Goal: Transaction & Acquisition: Obtain resource

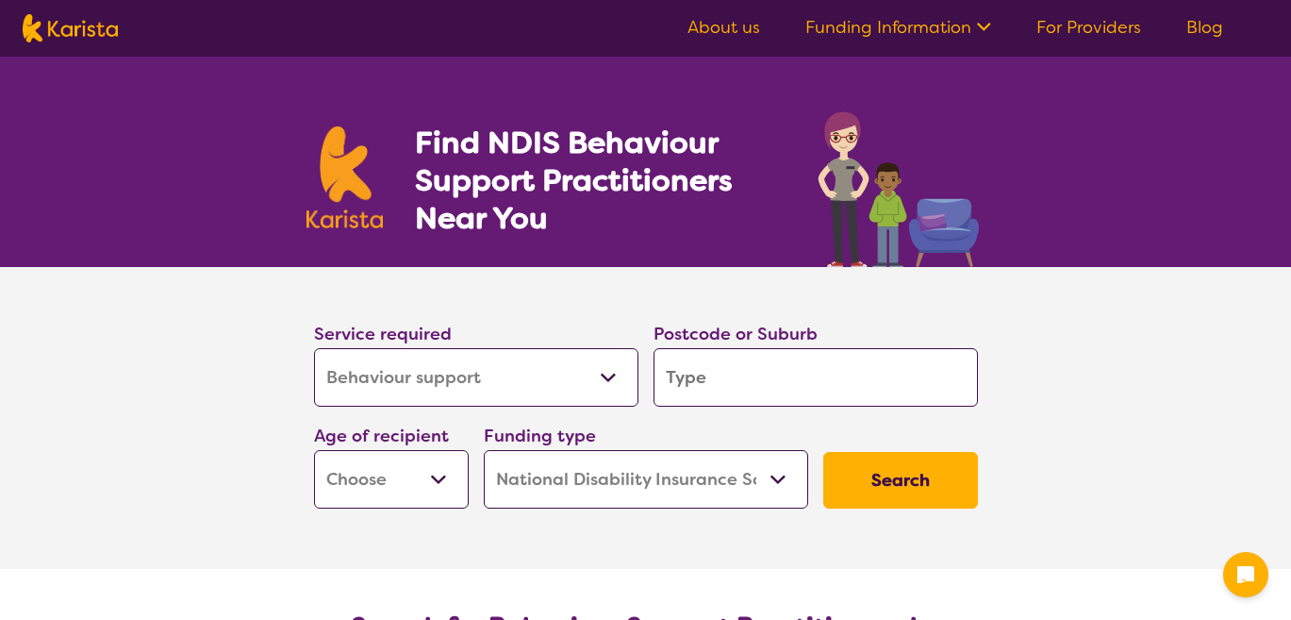
select select "Behaviour support"
select select "NDIS"
select select "Behaviour support"
select select "NDIS"
click at [723, 371] on input "search" at bounding box center [816, 377] width 324 height 58
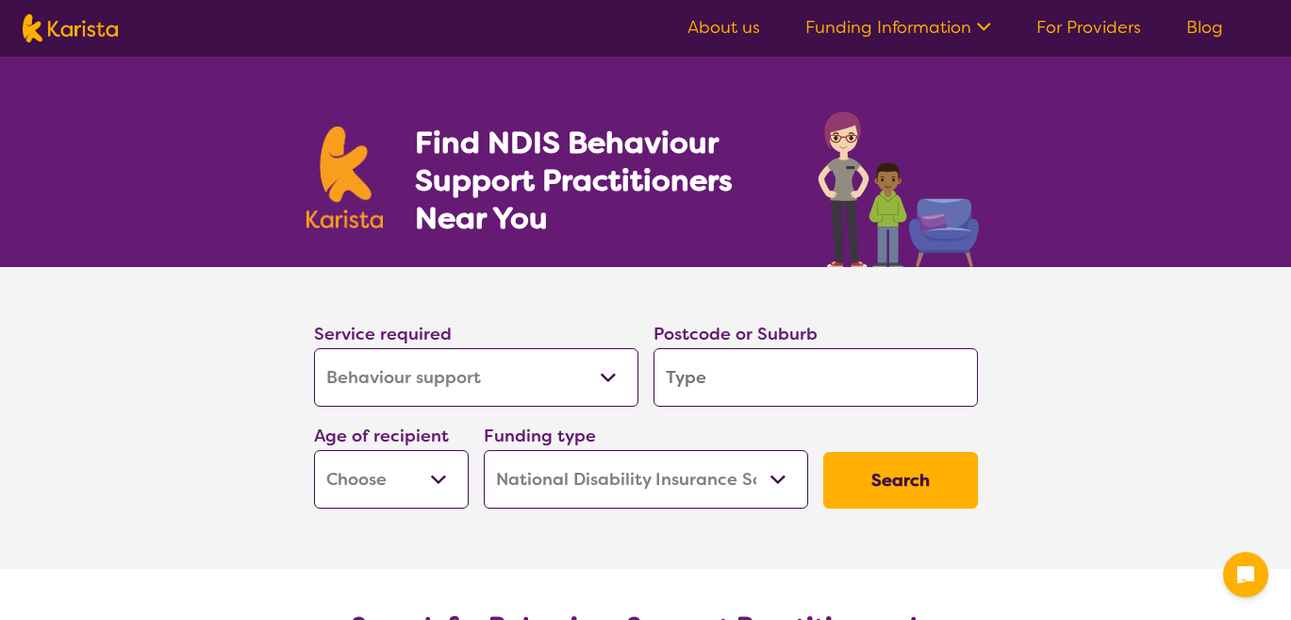
type input "n"
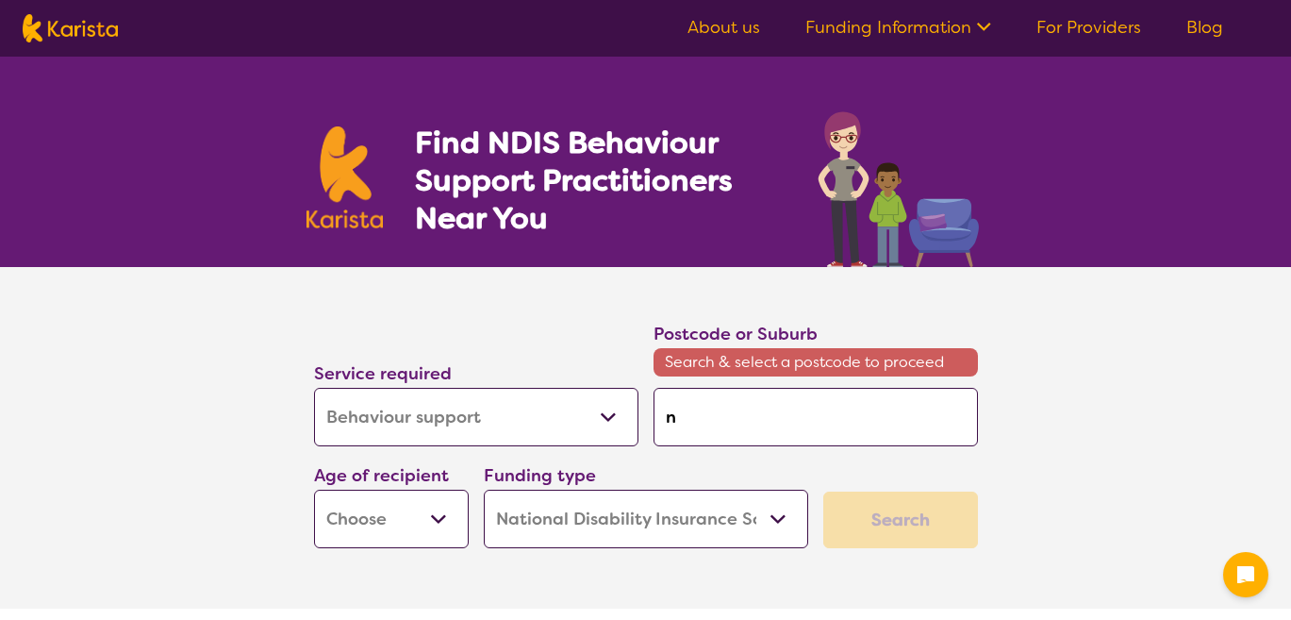
type input "no"
type input "nor"
type input "nort"
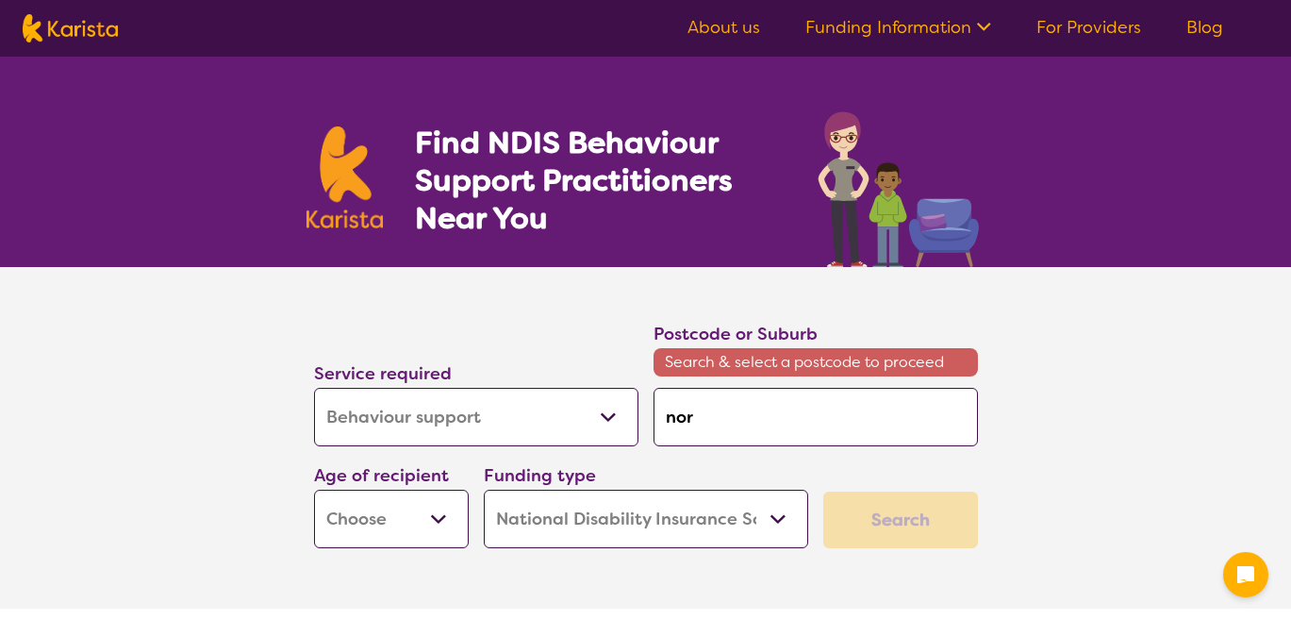
type input "nort"
type input "north"
type input "northm"
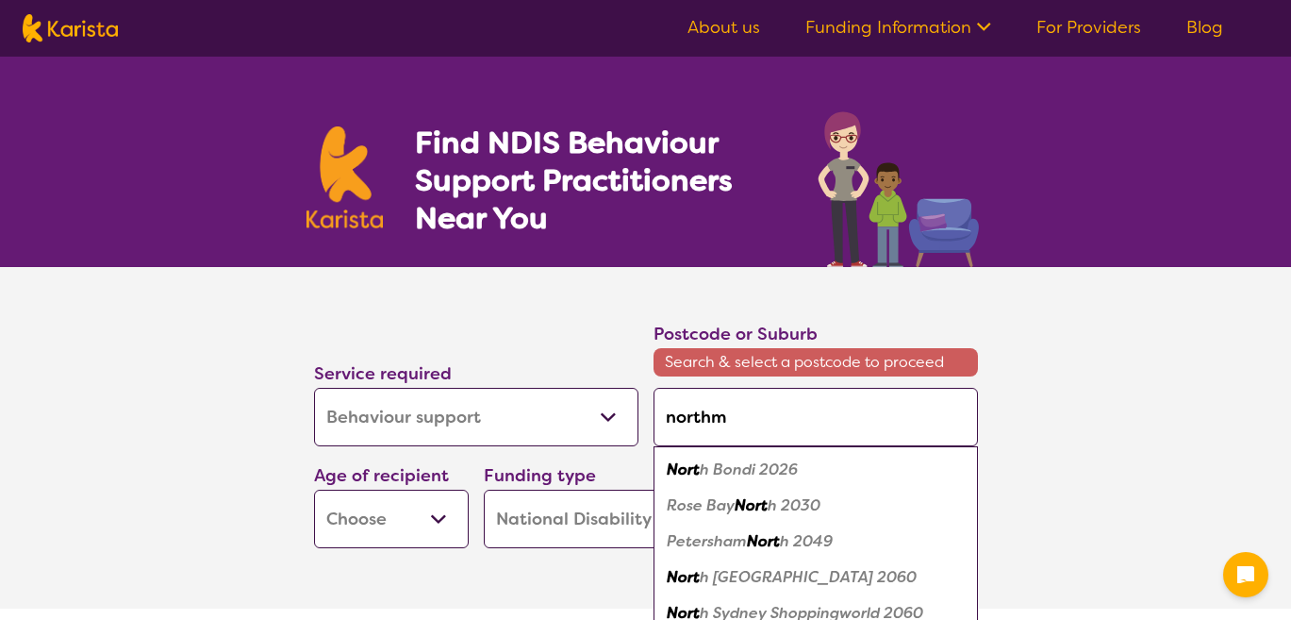
type input "northme"
type input "[GEOGRAPHIC_DATA]"
type input "northmead"
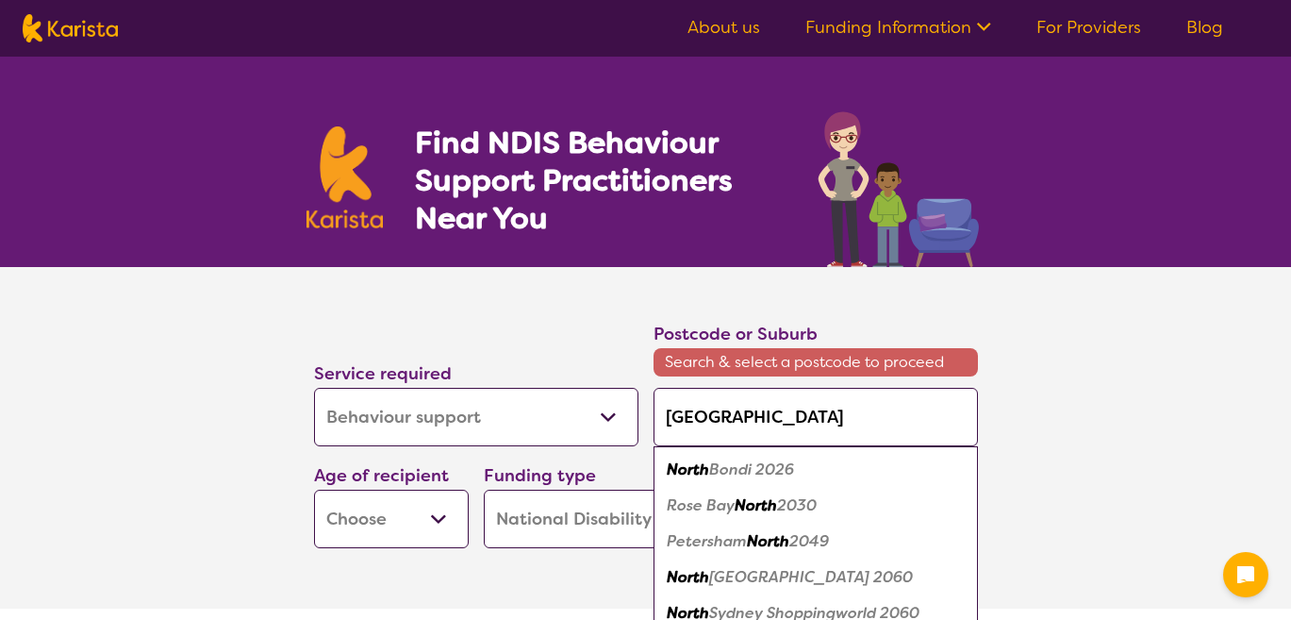
type input "northmead"
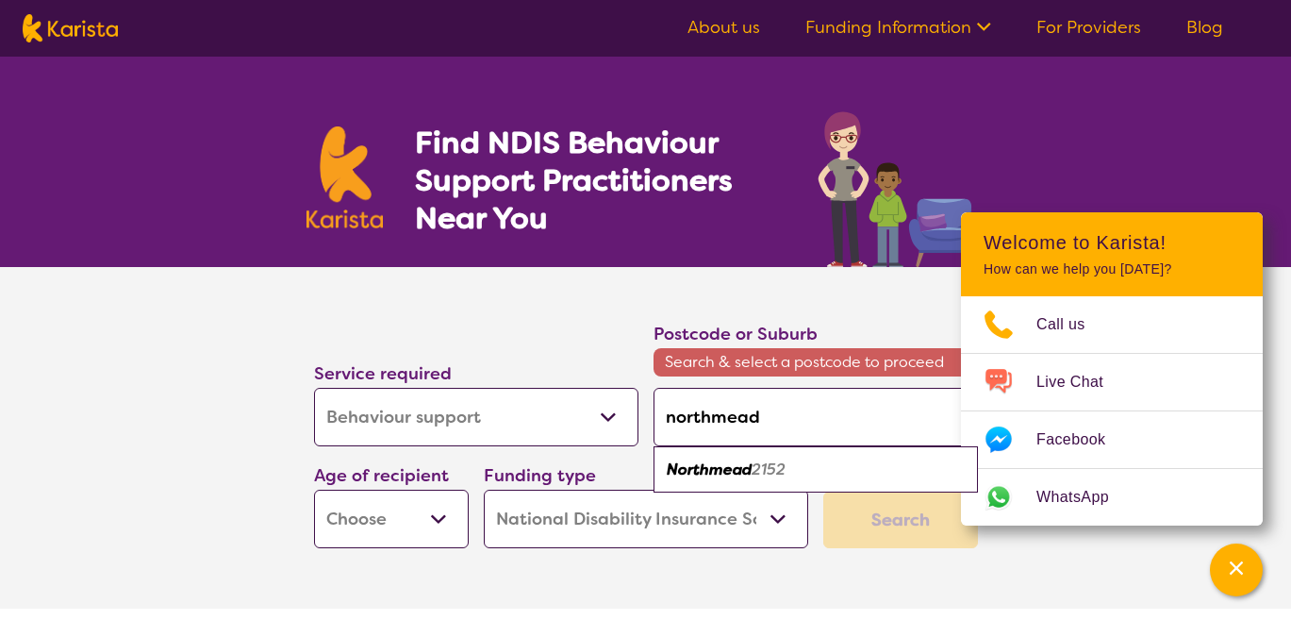
click at [776, 473] on em "2152" at bounding box center [769, 469] width 34 height 20
type input "2152"
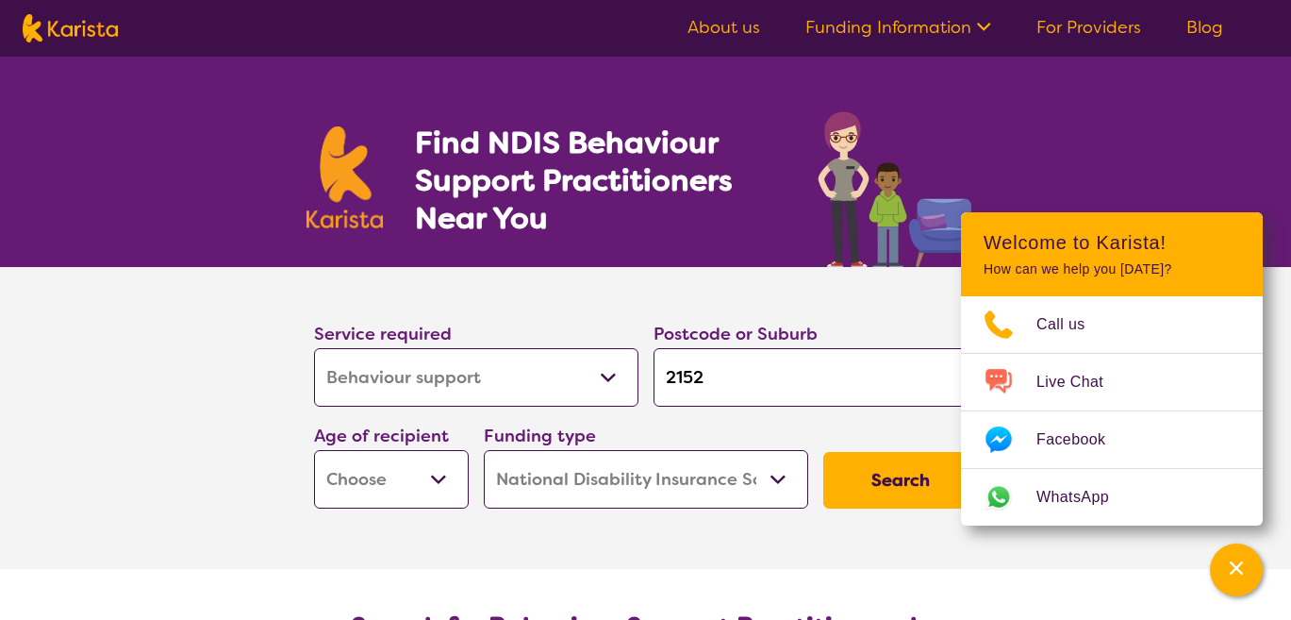
click at [589, 384] on select "Allied Health Assistant Assessment ([MEDICAL_DATA] or [MEDICAL_DATA]) Behaviour…" at bounding box center [476, 377] width 324 height 58
click at [314, 348] on select "Allied Health Assistant Assessment ([MEDICAL_DATA] or [MEDICAL_DATA]) Behaviour…" at bounding box center [476, 377] width 324 height 58
click at [375, 472] on select "Early Childhood - 0 to 9 Child - 10 to 11 Adolescent - 12 to 17 Adult - 18 to 6…" at bounding box center [391, 479] width 155 height 58
click at [432, 473] on select "Early Childhood - 0 to 9 Child - 10 to 11 Adolescent - 12 to 17 Adult - 18 to 6…" at bounding box center [391, 479] width 155 height 58
click at [404, 486] on select "Early Childhood - 0 to 9 Child - 10 to 11 Adolescent - 12 to 17 Adult - 18 to 6…" at bounding box center [391, 479] width 155 height 58
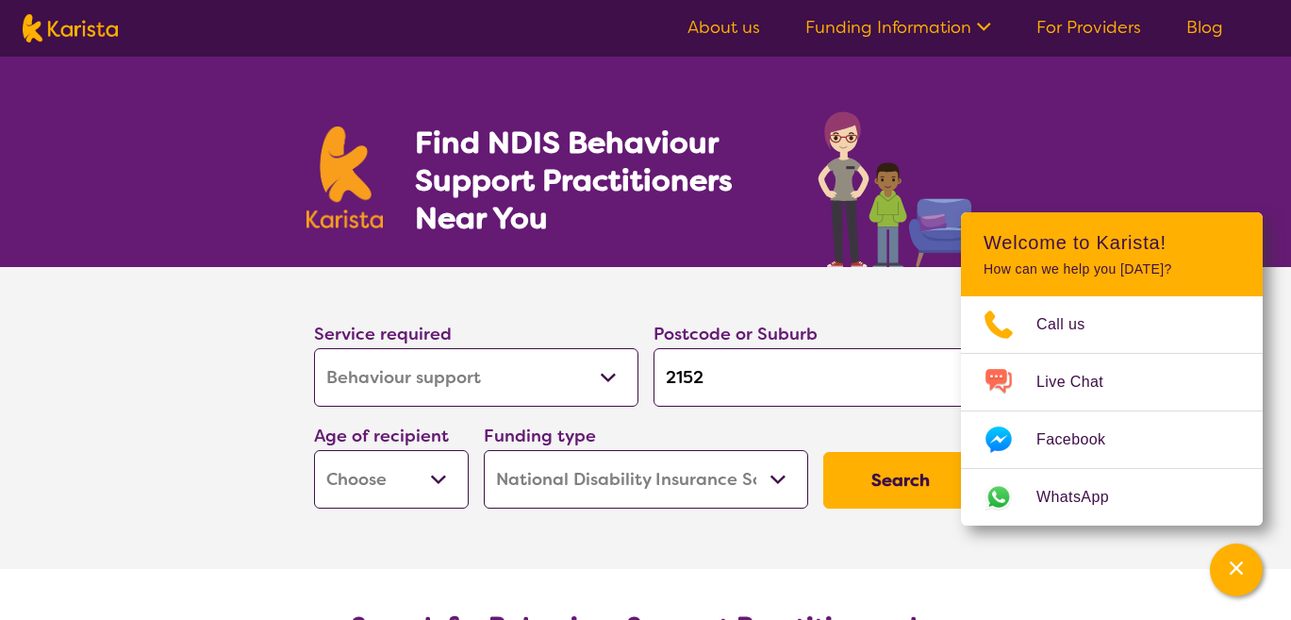
select select "AG"
click at [314, 450] on select "Early Childhood - 0 to 9 Child - 10 to 11 Adolescent - 12 to 17 Adult - 18 to 6…" at bounding box center [391, 479] width 155 height 58
select select "AG"
click at [613, 477] on select "Home Care Package (HCP) National Disability Insurance Scheme (NDIS) I don't know" at bounding box center [646, 479] width 324 height 58
click at [484, 450] on select "Home Care Package (HCP) National Disability Insurance Scheme (NDIS) I don't know" at bounding box center [646, 479] width 324 height 58
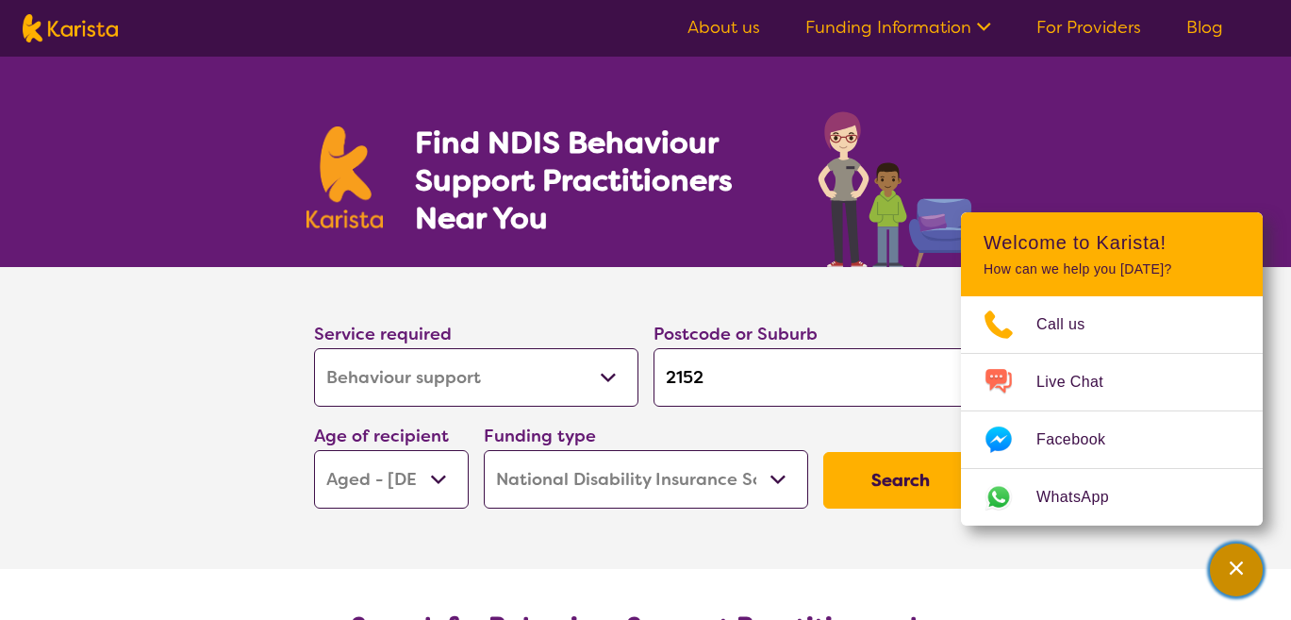
click at [1223, 555] on div "Channel Menu" at bounding box center [1236, 569] width 38 height 41
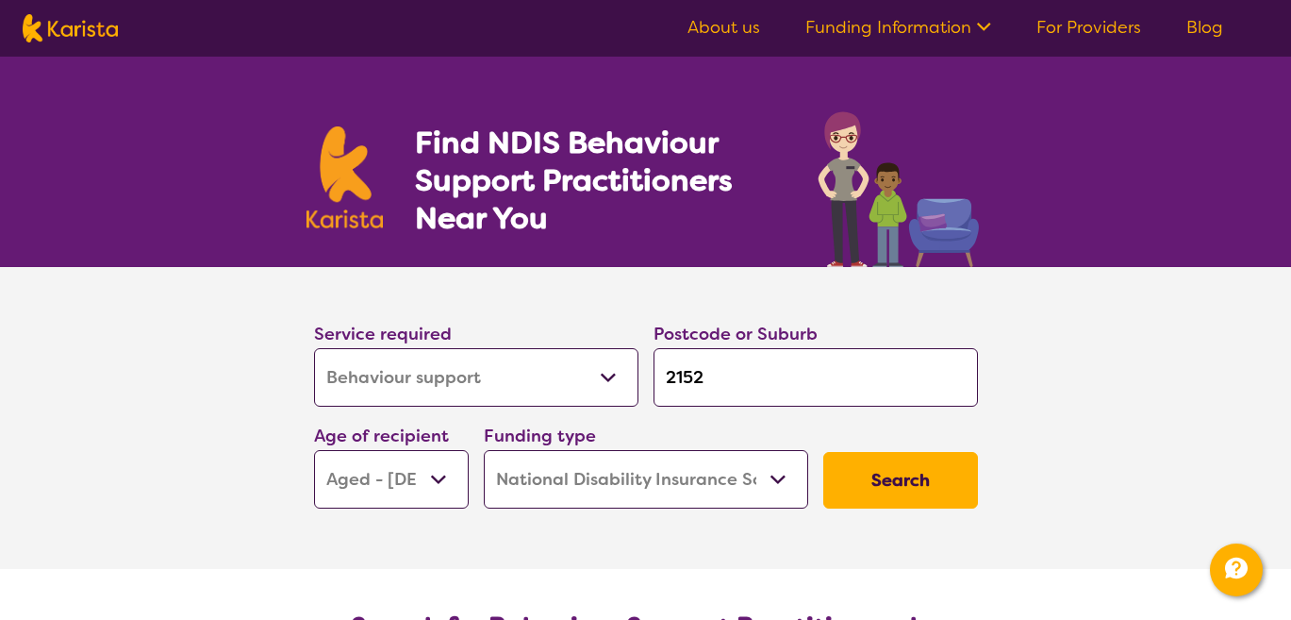
click at [873, 480] on button "Search" at bounding box center [900, 480] width 155 height 57
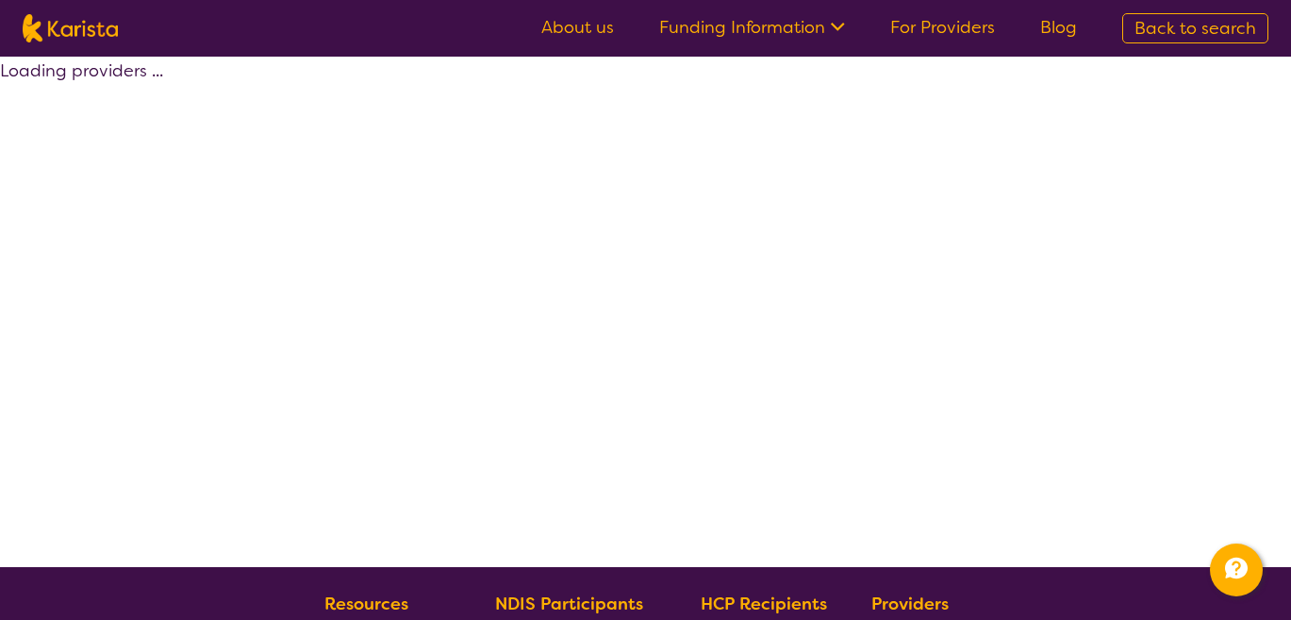
select select "by_score"
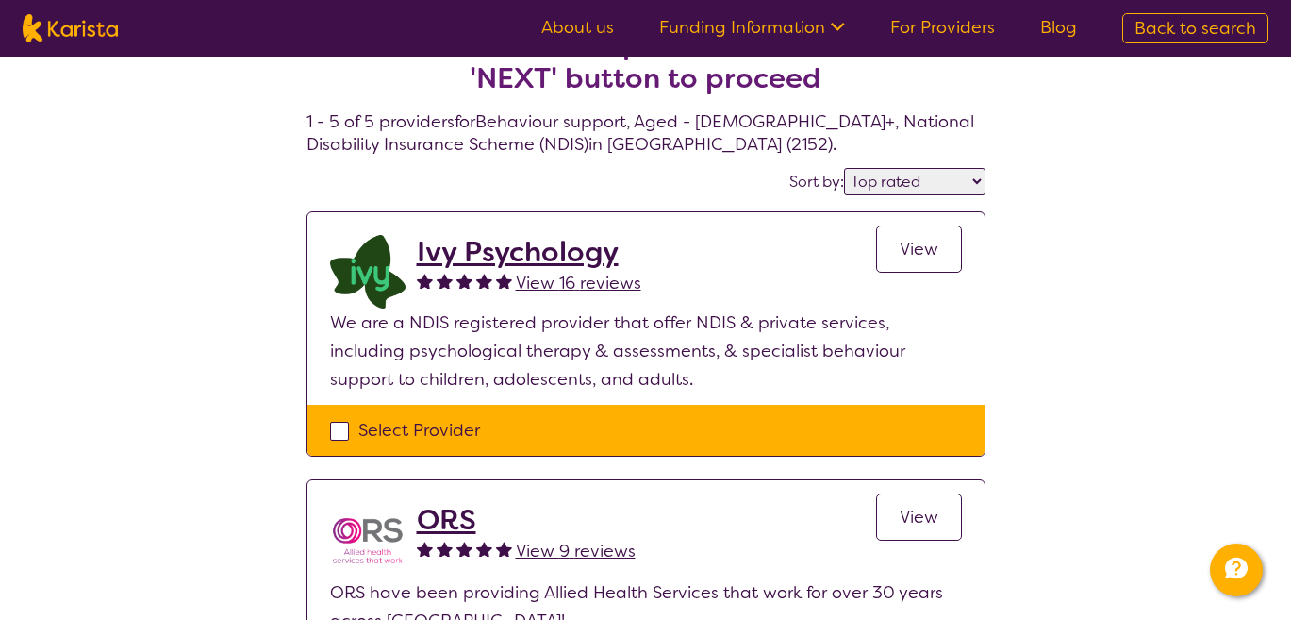
scroll to position [51, 0]
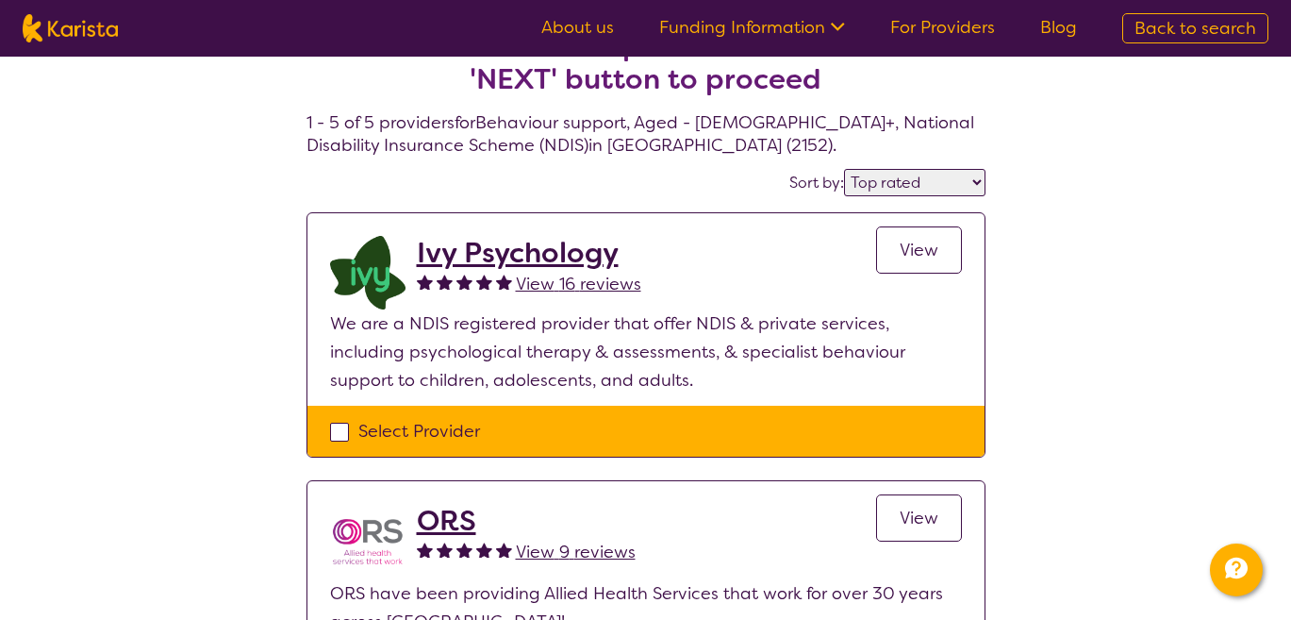
click at [909, 174] on select "Highly reviewed Top rated" at bounding box center [914, 182] width 141 height 27
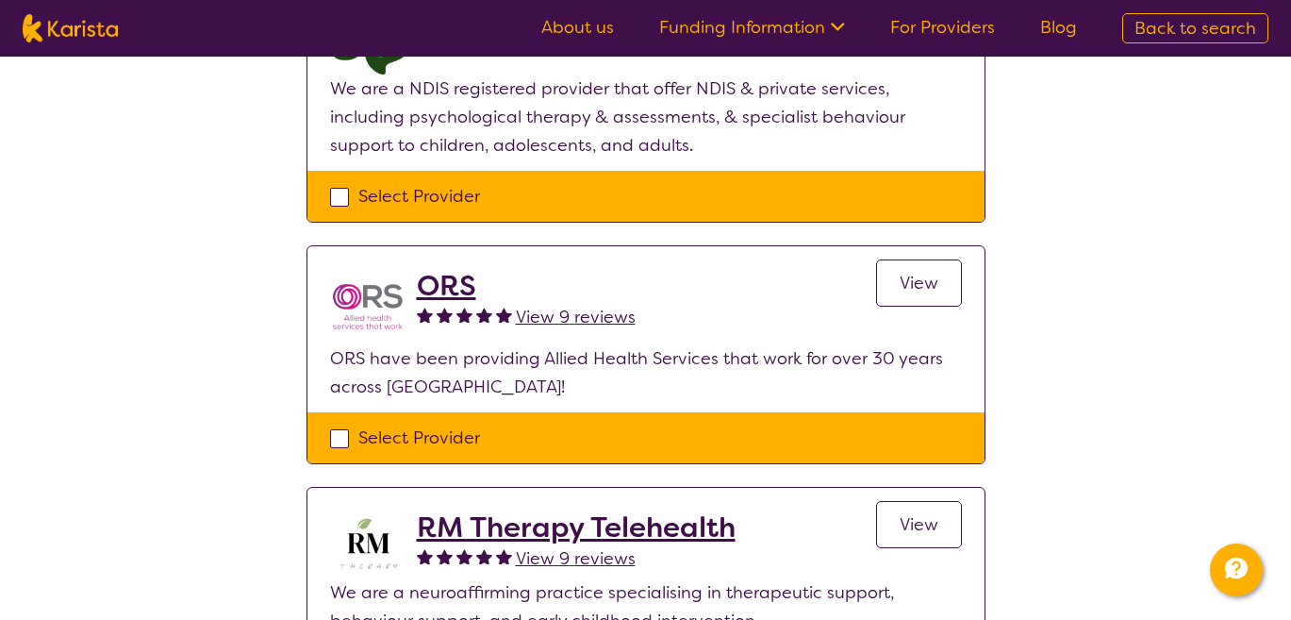
scroll to position [289, 0]
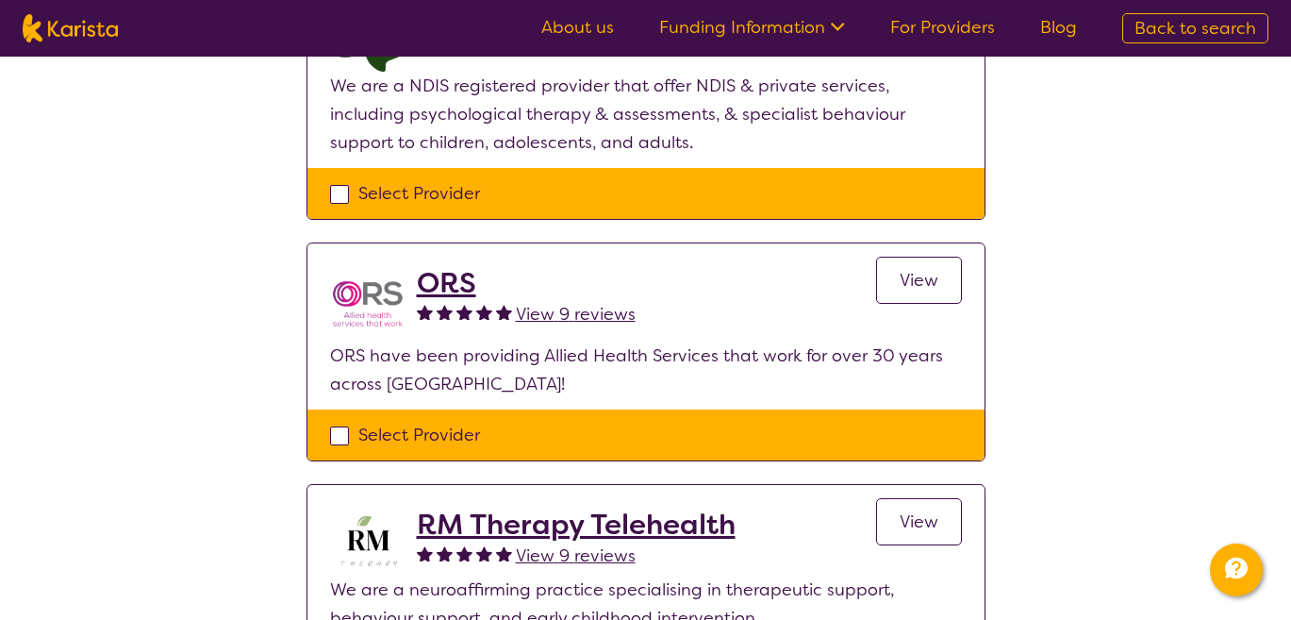
click at [908, 266] on link "View" at bounding box center [919, 280] width 86 height 47
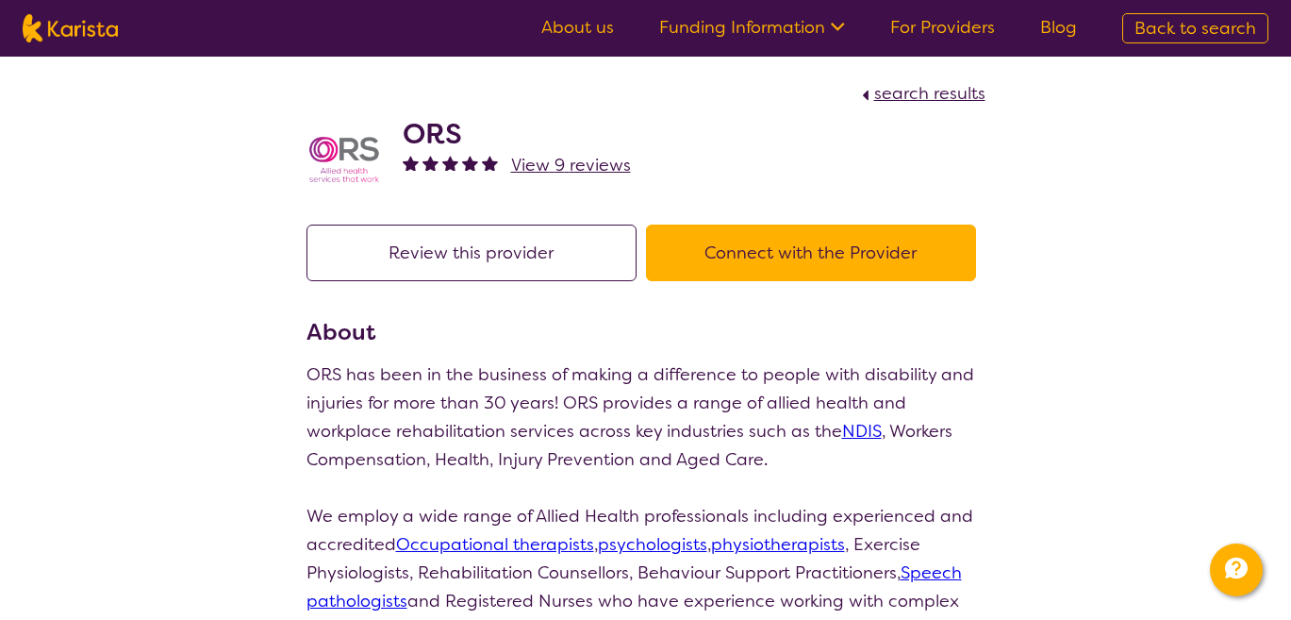
click at [778, 257] on button "Connect with the Provider" at bounding box center [811, 252] width 330 height 57
